Goal: Information Seeking & Learning: Check status

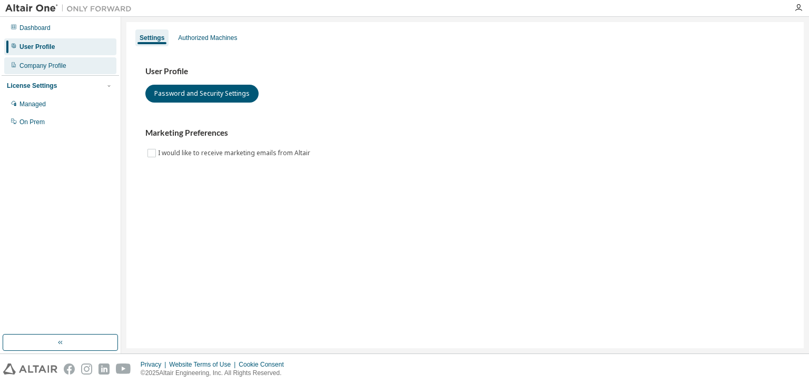
click at [28, 64] on div "Company Profile" at bounding box center [42, 66] width 47 height 8
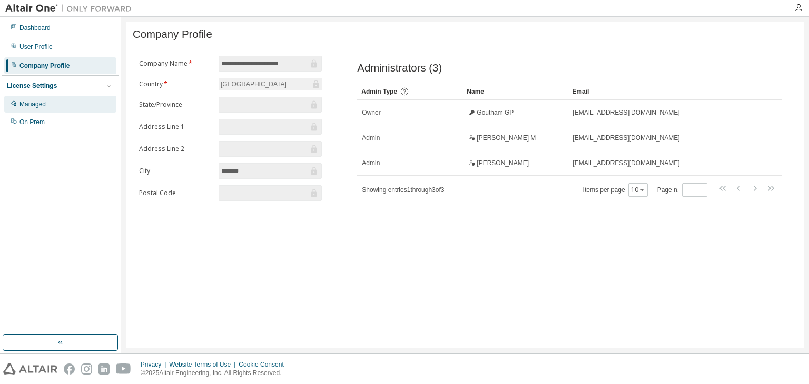
click at [24, 106] on div "Managed" at bounding box center [32, 104] width 26 height 8
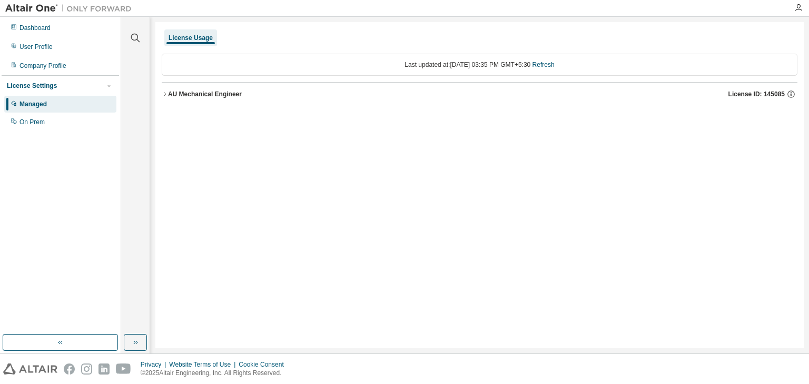
click at [167, 95] on icon "button" at bounding box center [165, 94] width 6 height 6
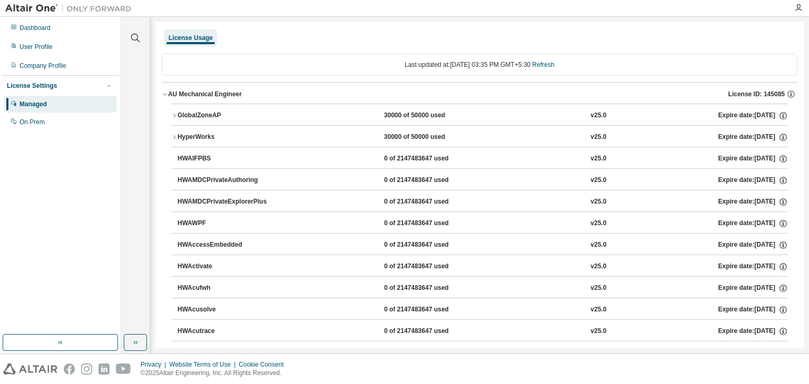
click at [384, 118] on div "30000 of 50000 used" at bounding box center [431, 115] width 95 height 9
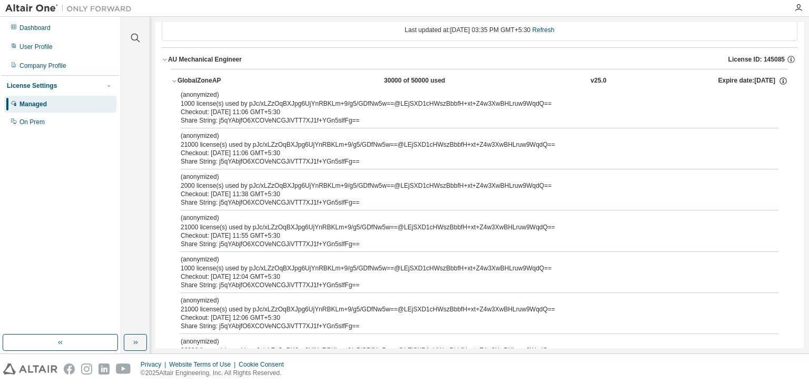
scroll to position [105, 0]
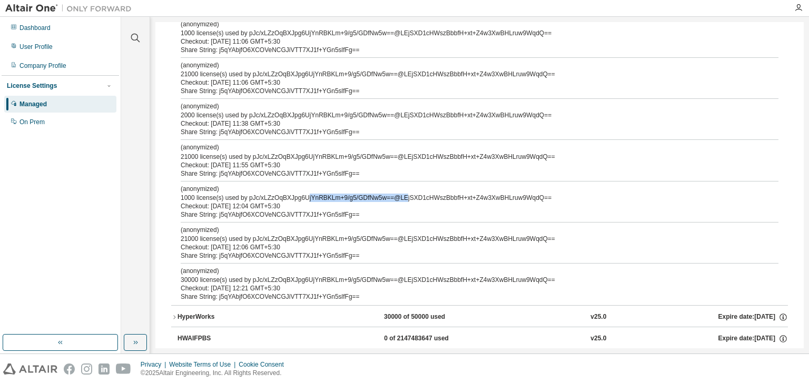
drag, startPoint x: 304, startPoint y: 196, endPoint x: 400, endPoint y: 196, distance: 95.3
click at [400, 196] on div "(anonymized) 1000 license(s) used by pJc/xLZzOqBXJpg6UjYnRBKLm+9/g5/GDfNw5w==@L…" at bounding box center [467, 193] width 573 height 17
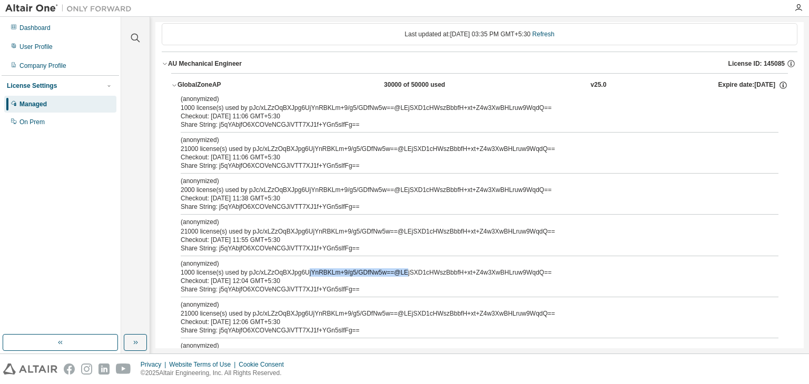
scroll to position [0, 0]
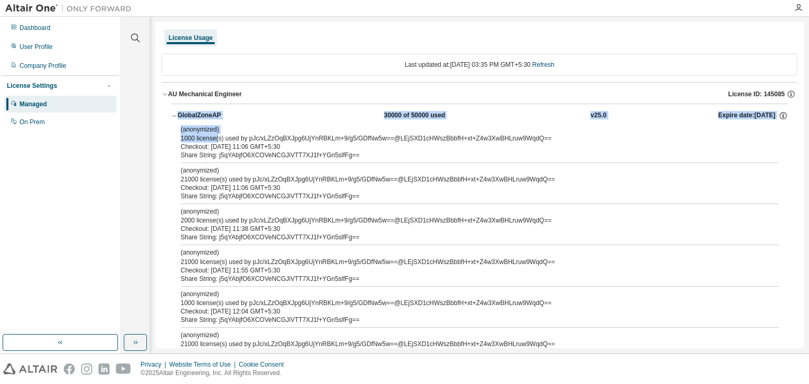
drag, startPoint x: 218, startPoint y: 136, endPoint x: 156, endPoint y: 125, distance: 62.7
click at [628, 153] on div "Share String: j5qYAbjfO6XCOVeNCGJiVTT7XJ1f+YGn5slfFg==" at bounding box center [467, 155] width 573 height 8
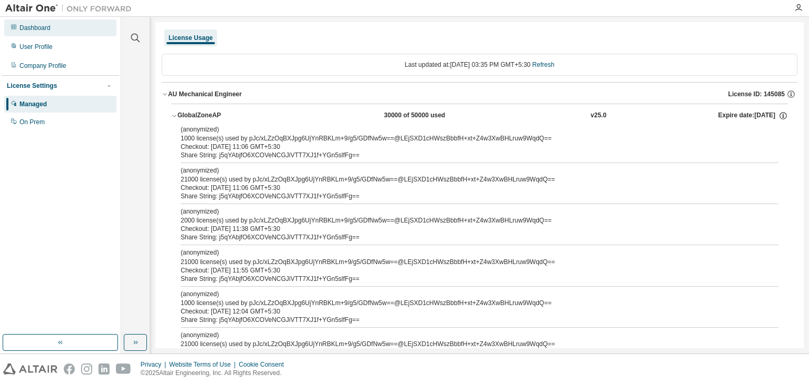
click at [67, 26] on div "Dashboard" at bounding box center [60, 27] width 112 height 17
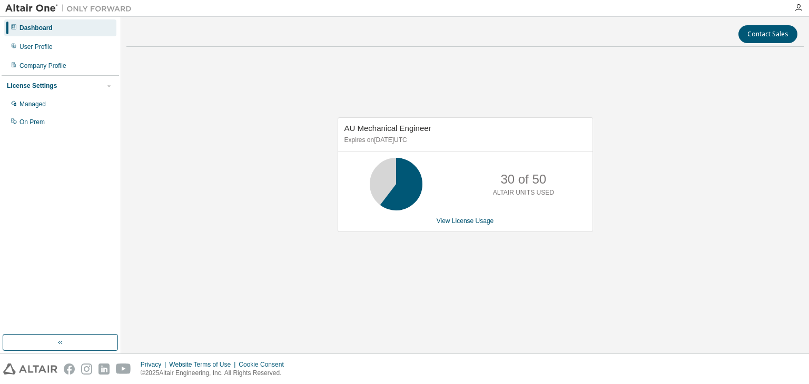
click at [511, 176] on p "30 of 50" at bounding box center [523, 180] width 46 height 18
click at [39, 119] on div "On Prem" at bounding box center [31, 122] width 25 height 8
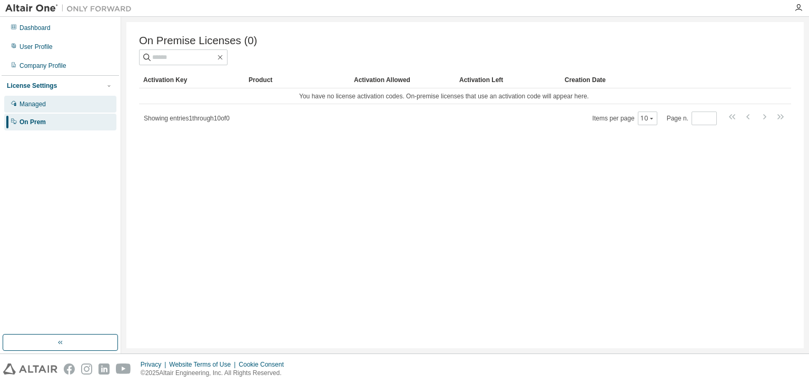
click at [29, 101] on div "Managed" at bounding box center [32, 104] width 26 height 8
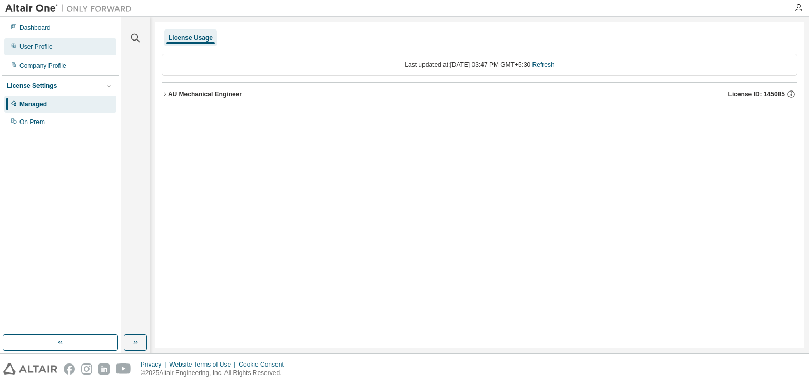
click at [32, 49] on div "User Profile" at bounding box center [35, 47] width 33 height 8
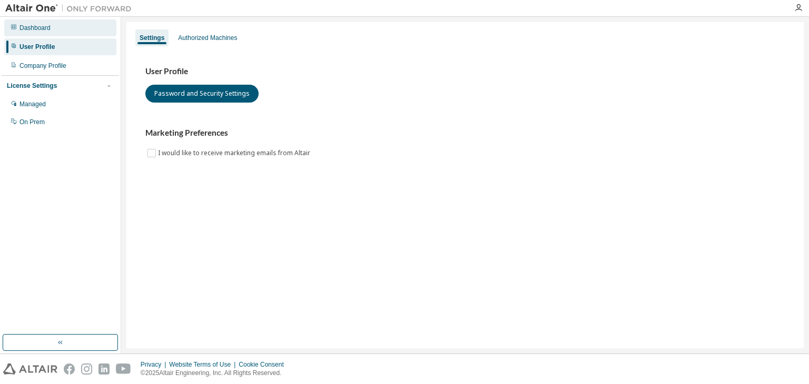
click at [35, 31] on div "Dashboard" at bounding box center [34, 28] width 31 height 8
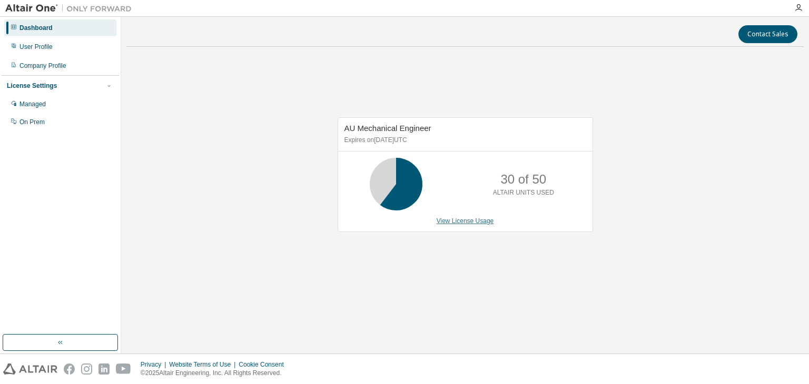
click at [473, 218] on link "View License Usage" at bounding box center [465, 221] width 57 height 7
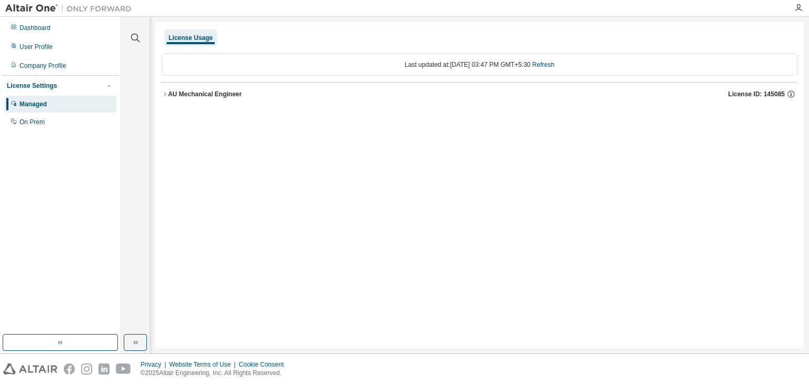
click at [165, 92] on icon "button" at bounding box center [165, 94] width 6 height 6
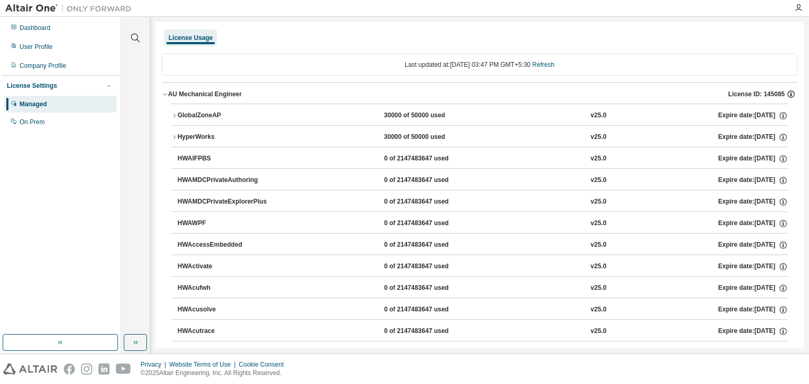
click at [786, 93] on icon "button" at bounding box center [790, 94] width 9 height 9
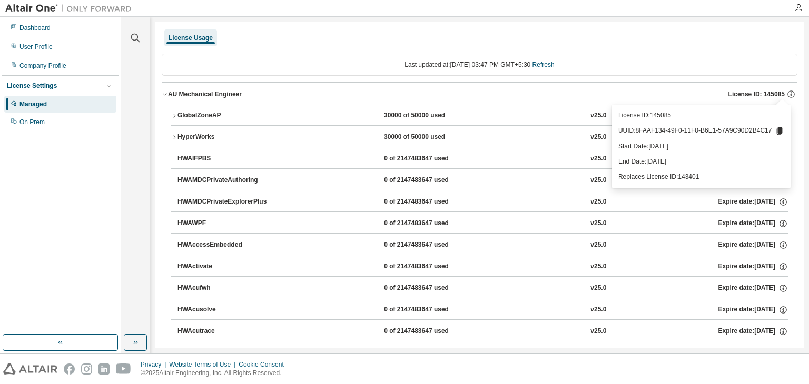
click at [538, 93] on div "AU Mechanical Engineer License ID: 145085" at bounding box center [482, 94] width 629 height 9
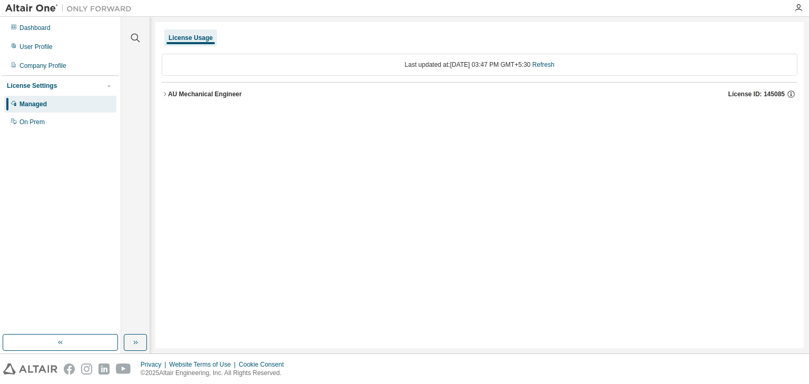
click at [167, 94] on icon "button" at bounding box center [165, 94] width 6 height 6
